Goal: Task Accomplishment & Management: Understand process/instructions

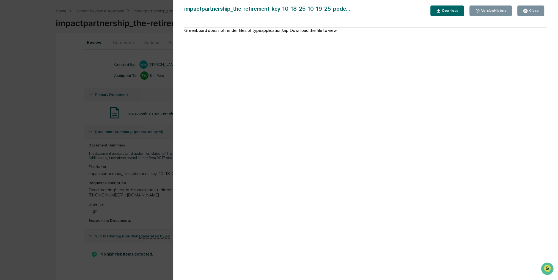
click at [51, 36] on div "Version History [DATE] 06:21 PM [PERSON_NAME] impactpartnership_the-retirement-…" at bounding box center [279, 140] width 558 height 280
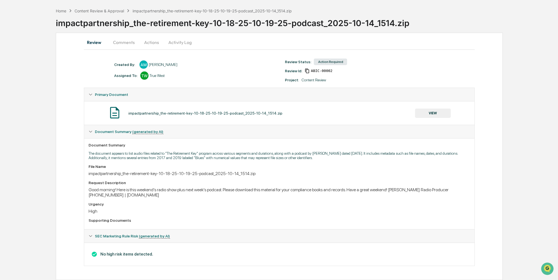
drag, startPoint x: 35, startPoint y: 50, endPoint x: 27, endPoint y: 50, distance: 7.2
click at [27, 50] on div "Home Content Review & Approval impactpartnership_the-retirement-key-10-18-25-10…" at bounding box center [279, 142] width 558 height 275
drag, startPoint x: 27, startPoint y: 50, endPoint x: 14, endPoint y: 43, distance: 15.0
click at [14, 43] on div "Home Content Review & Approval impactpartnership_the-retirement-key-10-18-25-10…" at bounding box center [279, 142] width 558 height 275
drag, startPoint x: 23, startPoint y: 58, endPoint x: 19, endPoint y: 54, distance: 6.0
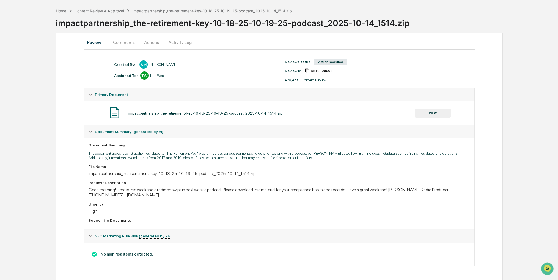
click at [19, 54] on div "Home Content Review & Approval impactpartnership_the-retirement-key-10-18-25-10…" at bounding box center [279, 142] width 558 height 275
drag, startPoint x: 72, startPoint y: 69, endPoint x: 65, endPoint y: 69, distance: 7.7
click at [65, 69] on div "Review Comments Actions Activity Log Created By: ‎ ‎ AM [PERSON_NAME] Assigned …" at bounding box center [279, 156] width 447 height 247
click at [118, 11] on div "Content Review & Approval" at bounding box center [99, 11] width 49 height 5
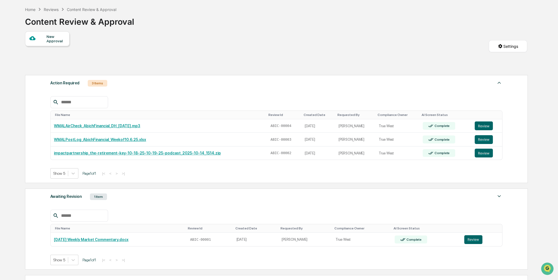
drag, startPoint x: 228, startPoint y: 33, endPoint x: 203, endPoint y: 34, distance: 25.0
click at [203, 34] on div "New Approval Settings" at bounding box center [276, 51] width 502 height 41
click at [481, 137] on button "Review" at bounding box center [484, 139] width 18 height 9
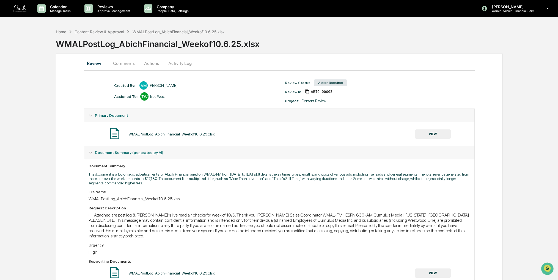
drag, startPoint x: 237, startPoint y: 128, endPoint x: 212, endPoint y: 124, distance: 25.9
click at [212, 124] on div "WMALPostLog_AbichFinancial_Weekof10.6.25.xlsx VIEW" at bounding box center [279, 134] width 390 height 24
click at [537, 11] on p "Admin • Abich Financial Services" at bounding box center [512, 11] width 51 height 4
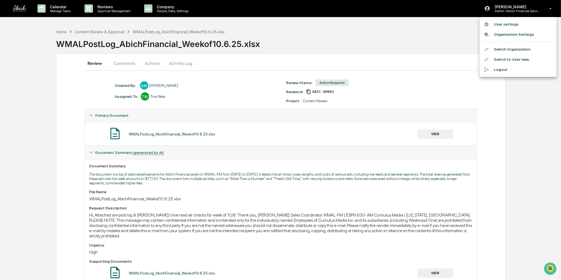
click at [505, 48] on li "Switch Organization" at bounding box center [517, 49] width 77 height 10
